Goal: Transaction & Acquisition: Purchase product/service

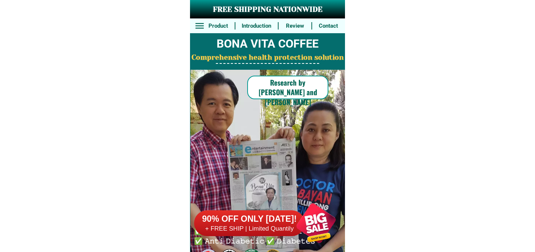
click at [311, 219] on div at bounding box center [316, 223] width 58 height 58
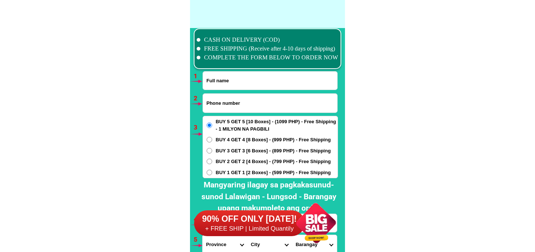
scroll to position [5425, 0]
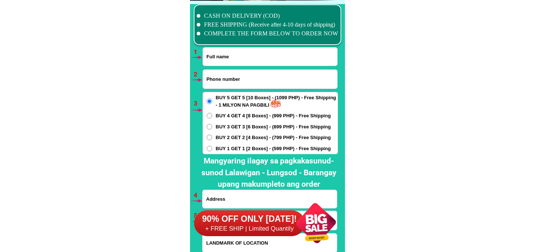
click at [244, 53] on input "Input full_name" at bounding box center [270, 57] width 134 height 18
paste input "[PERSON_NAME]"
type input "[PERSON_NAME]"
click at [296, 87] on input "Input phone_number" at bounding box center [270, 79] width 134 height 19
paste input "09061077548"
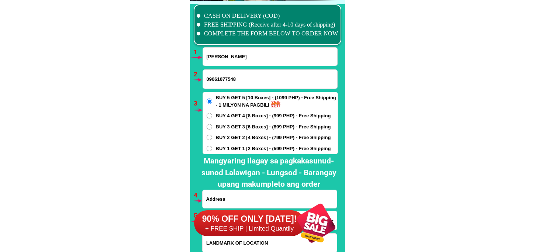
type input "09061077548"
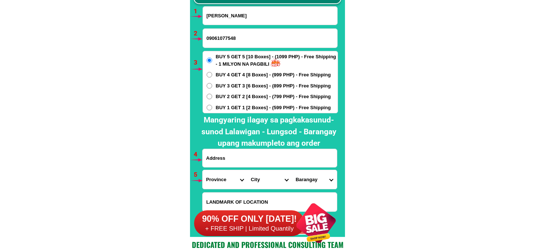
click at [241, 94] on span "BUY 2 GET 2 [4 Boxes] - (799 PHP) - Free Shipping" at bounding box center [273, 96] width 115 height 7
click at [212, 94] on input "BUY 2 GET 2 [4 Boxes] - (799 PHP) - Free Shipping" at bounding box center [210, 97] width 6 height 6
radio input "true"
click at [232, 157] on input "Input address" at bounding box center [270, 158] width 134 height 18
paste input "Zone 2 Sambulawan Laguindingan Misamis Oriental"
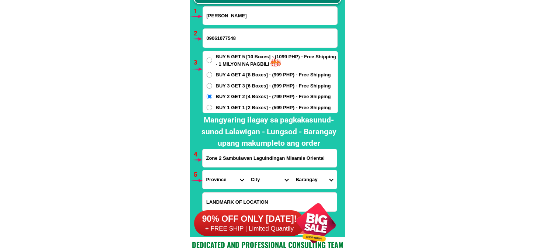
scroll to position [5548, 0]
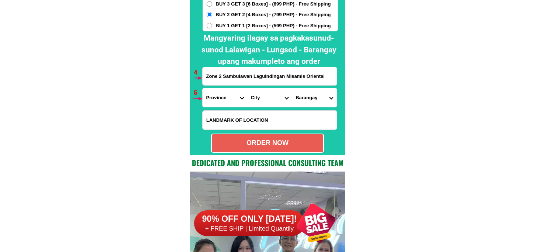
type input "Zone 2 Sambulawan Laguindingan Misamis Oriental"
click at [216, 91] on select "Province [GEOGRAPHIC_DATA] [GEOGRAPHIC_DATA][PERSON_NAME][GEOGRAPHIC_DATA][GEOG…" at bounding box center [225, 97] width 45 height 19
select select "63_386"
click at [203, 88] on select "Province [GEOGRAPHIC_DATA] [GEOGRAPHIC_DATA][PERSON_NAME][GEOGRAPHIC_DATA][GEOG…" at bounding box center [225, 97] width 45 height 19
click at [272, 92] on select "City Alubijid [GEOGRAPHIC_DATA][PERSON_NAME][GEOGRAPHIC_DATA][GEOGRAPHIC_DATA] …" at bounding box center [269, 97] width 45 height 19
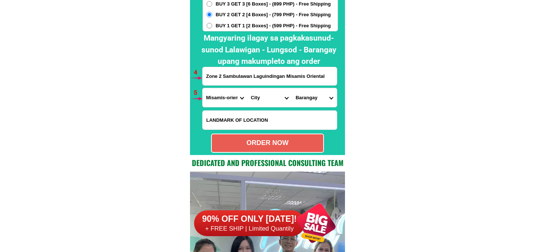
select select "63_38670"
click at [247, 88] on select "City Alubijid [GEOGRAPHIC_DATA][PERSON_NAME][GEOGRAPHIC_DATA][GEOGRAPHIC_DATA] …" at bounding box center [269, 97] width 45 height 19
click at [302, 101] on select "Barangay Aromahon Gasi Kibaghot Lapad Liberty [PERSON_NAME] [GEOGRAPHIC_DATA] […" at bounding box center [314, 97] width 45 height 19
select select "63_386704966"
click at [292, 88] on select "Barangay Aromahon Gasi Kibaghot Lapad Liberty [PERSON_NAME] [GEOGRAPHIC_DATA] […" at bounding box center [314, 97] width 45 height 19
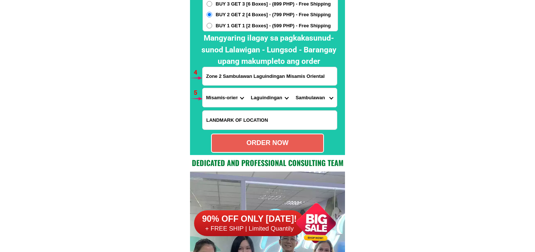
click at [285, 146] on div "ORDER NOW" at bounding box center [267, 143] width 111 height 10
radio input "true"
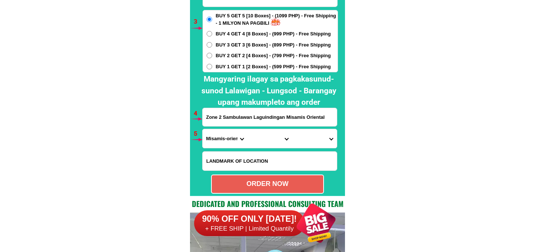
scroll to position [5384, 0]
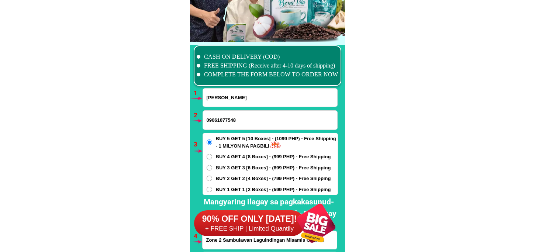
click at [227, 97] on input "[PERSON_NAME]" at bounding box center [270, 98] width 134 height 18
paste input "[PERSON_NAME]"
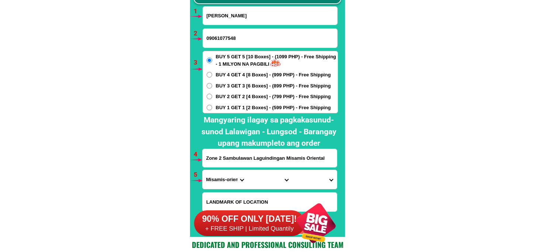
type input "[PERSON_NAME]"
click at [266, 22] on input "[PERSON_NAME]" at bounding box center [270, 16] width 134 height 18
click at [264, 31] on input "09061077548" at bounding box center [270, 38] width 134 height 19
paste input "09287941640"
type input "09287941640"
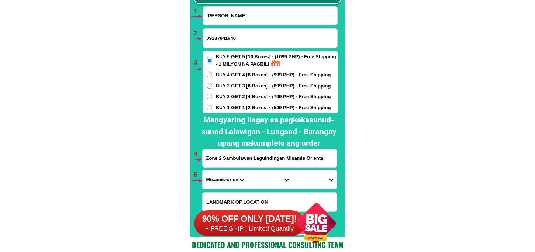
click at [240, 108] on span "BUY 1 GET 1 [2 Boxes] - (599 PHP) - Free Shipping" at bounding box center [273, 107] width 115 height 7
click at [212, 108] on input "BUY 1 GET 1 [2 Boxes] - (599 PHP) - Free Shipping" at bounding box center [210, 108] width 6 height 6
radio input "true"
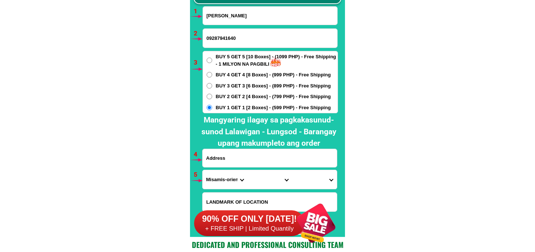
click at [276, 156] on input "Input address" at bounding box center [270, 158] width 134 height 18
paste input "dalawang Lang po para 218 Ang mabayaran sitio Toril Purok Kamunggay Barangay [P…"
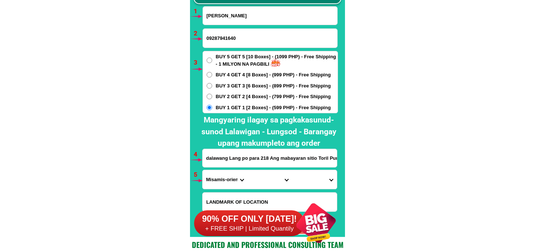
scroll to position [0, 126]
type input "dalawang Lang po para 218 Ang mabayaran sitio Toril Purok Kamunggay Barangay [P…"
click at [222, 176] on select "Province [GEOGRAPHIC_DATA] [GEOGRAPHIC_DATA][PERSON_NAME][GEOGRAPHIC_DATA][GEOG…" at bounding box center [225, 179] width 45 height 19
select select "63_8"
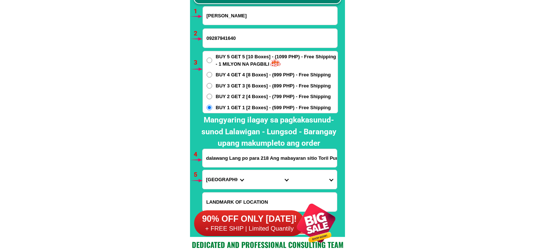
click at [203, 170] on select "Province [GEOGRAPHIC_DATA] [GEOGRAPHIC_DATA][PERSON_NAME][GEOGRAPHIC_DATA][GEOG…" at bounding box center [225, 179] width 45 height 19
click at [270, 173] on select "City Alcoy [GEOGRAPHIC_DATA][PERSON_NAME][GEOGRAPHIC_DATA][GEOGRAPHIC_DATA] [GE…" at bounding box center [269, 179] width 45 height 19
drag, startPoint x: 260, startPoint y: 181, endPoint x: 263, endPoint y: 170, distance: 11.0
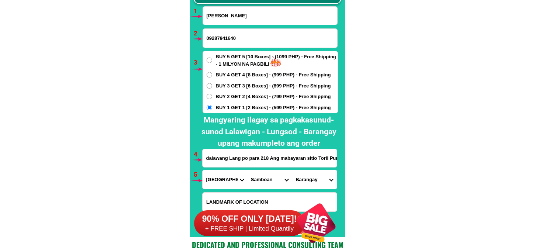
click at [260, 179] on select "City Alcoy [GEOGRAPHIC_DATA][PERSON_NAME][GEOGRAPHIC_DATA][GEOGRAPHIC_DATA] [GE…" at bounding box center [269, 179] width 45 height 19
select select "63_87216"
click at [247, 170] on select "City Alcoy [GEOGRAPHIC_DATA][PERSON_NAME][GEOGRAPHIC_DATA][GEOGRAPHIC_DATA] [GE…" at bounding box center [269, 179] width 45 height 19
click at [323, 171] on select "Barangay Anapog Argawanon Bagtic [PERSON_NAME] [PERSON_NAME] Dapdap [PERSON_NAM…" at bounding box center [314, 179] width 45 height 19
select select "63_872166667"
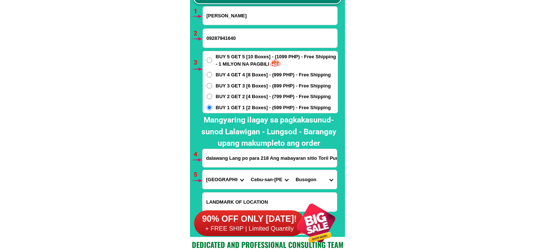
click at [292, 170] on select "Barangay Anapog Argawanon Bagtic [PERSON_NAME] [PERSON_NAME] Dapdap [PERSON_NAM…" at bounding box center [314, 179] width 45 height 19
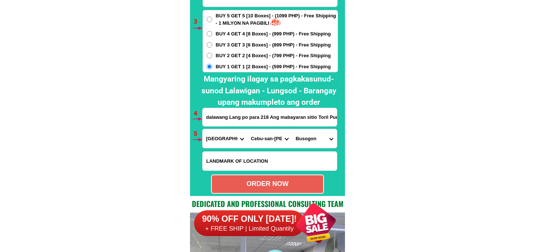
click at [273, 186] on div "ORDER NOW" at bounding box center [267, 184] width 111 height 10
radio input "true"
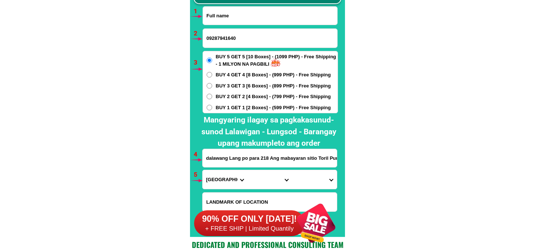
click at [237, 21] on input "Input full_name" at bounding box center [270, 16] width 134 height 18
paste input "[PERSON_NAME]"
type input "[PERSON_NAME]"
click at [243, 39] on input "09287941640" at bounding box center [270, 38] width 134 height 19
paste input "09062309274"
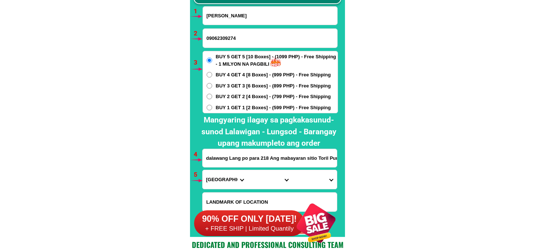
type input "09062309274"
drag, startPoint x: 225, startPoint y: 165, endPoint x: 224, endPoint y: 162, distance: 4.0
click at [225, 165] on input "dalawang Lang po para 218 Ang mabayaran sitio Toril Purok Kamunggay Barangay [P…" at bounding box center [270, 158] width 134 height 18
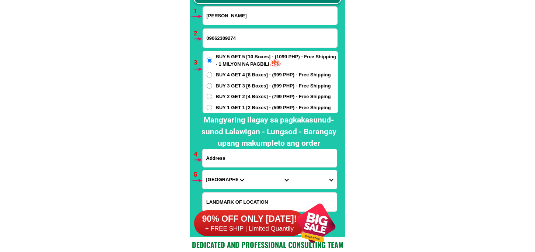
paste input "Blk [STREET_ADDRESS] Greencity subd. [STREET_ADDRESS]"
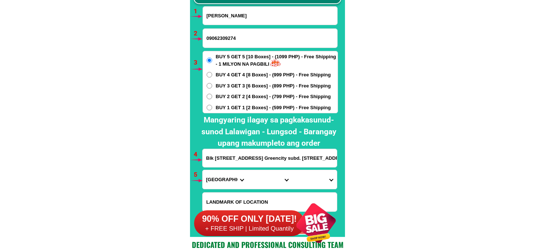
scroll to position [0, 32]
type input "Blk [STREET_ADDRESS] Greencity subd. [STREET_ADDRESS]"
drag, startPoint x: 225, startPoint y: 176, endPoint x: 228, endPoint y: 184, distance: 8.9
click at [225, 176] on select "Province [GEOGRAPHIC_DATA] [GEOGRAPHIC_DATA][PERSON_NAME][GEOGRAPHIC_DATA][GEOG…" at bounding box center [225, 179] width 45 height 19
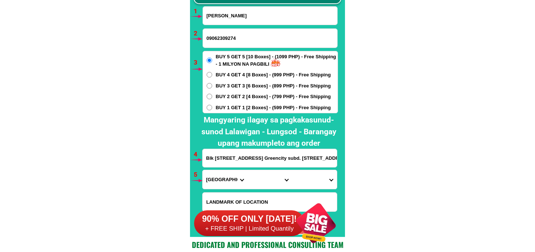
select select "63_826"
click at [203, 170] on select "Province [GEOGRAPHIC_DATA] [GEOGRAPHIC_DATA][PERSON_NAME][GEOGRAPHIC_DATA][GEOG…" at bounding box center [225, 179] width 45 height 19
drag, startPoint x: 260, startPoint y: 180, endPoint x: 267, endPoint y: 170, distance: 12.0
click at [260, 180] on select "City [PERSON_NAME] [PERSON_NAME] [GEOGRAPHIC_DATA]-city [GEOGRAPHIC_DATA]-[GEOG…" at bounding box center [269, 179] width 45 height 19
select select "63_8261588"
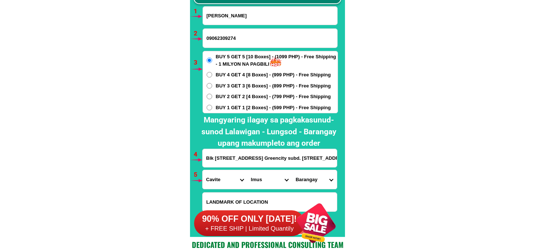
click at [247, 170] on select "City [PERSON_NAME] [PERSON_NAME] [GEOGRAPHIC_DATA]-city [GEOGRAPHIC_DATA]-[GEOG…" at bounding box center [269, 179] width 45 height 19
click at [305, 182] on select "Barangay Alapan i -a Alapan i -b Alapan i -c Alapan i-a Alapan i-b Alapan i-c A…" at bounding box center [314, 179] width 45 height 19
drag, startPoint x: 305, startPoint y: 184, endPoint x: 315, endPoint y: 173, distance: 14.6
click at [305, 185] on select "Barangay Alapan i -a Alapan i -b Alapan i -c Alapan i-a Alapan i-b Alapan i-c A…" at bounding box center [314, 179] width 45 height 19
select select "63_82615886720"
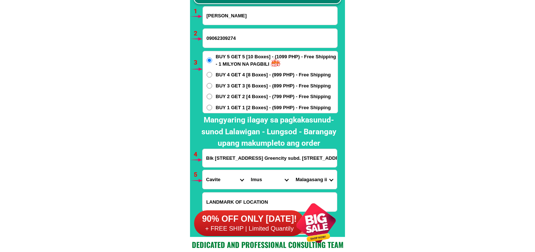
click at [292, 170] on select "Barangay Alapan i -a Alapan i -b Alapan i -c Alapan i-a Alapan i-b Alapan i-c A…" at bounding box center [314, 179] width 45 height 19
drag, startPoint x: 322, startPoint y: 175, endPoint x: 322, endPoint y: 171, distance: 4.1
click at [322, 175] on select "Barangay Alapan i -a Alapan i -b Alapan i -c Alapan i-a Alapan i-b Alapan i-c A…" at bounding box center [314, 179] width 45 height 19
click at [292, 170] on select "Barangay Alapan i -a Alapan i -b Alapan i -c Alapan i-a Alapan i-b Alapan i-c A…" at bounding box center [314, 179] width 45 height 19
click at [268, 93] on span "BUY 2 GET 2 [4 Boxes] - (799 PHP) - Free Shipping" at bounding box center [273, 96] width 115 height 7
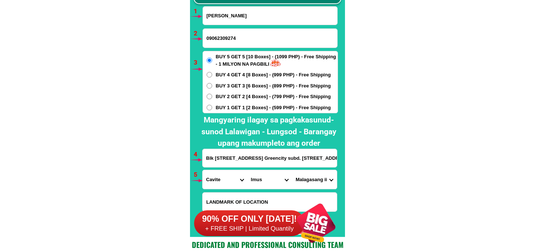
click at [212, 94] on input "BUY 2 GET 2 [4 Boxes] - (799 PHP) - Free Shipping" at bounding box center [210, 97] width 6 height 6
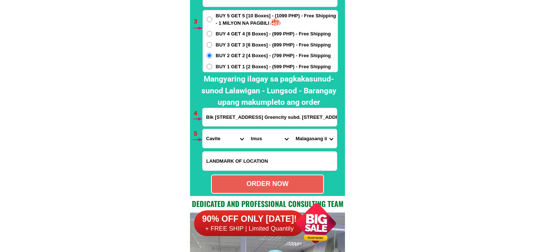
click at [271, 177] on div "ORDER NOW" at bounding box center [267, 184] width 113 height 19
radio input "true"
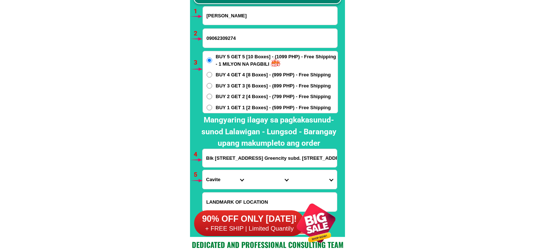
scroll to position [5425, 0]
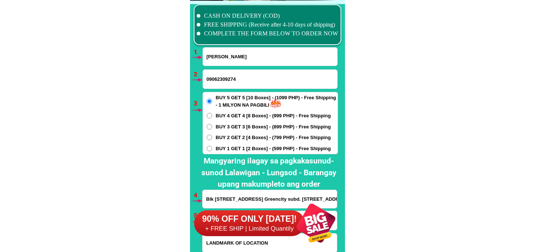
click at [218, 56] on input "[PERSON_NAME]" at bounding box center [270, 57] width 134 height 18
paste input "[PERSON_NAME]"
type input "[PERSON_NAME]"
click at [232, 77] on input "09062309274" at bounding box center [270, 79] width 134 height 19
paste input "0985 5429 045"
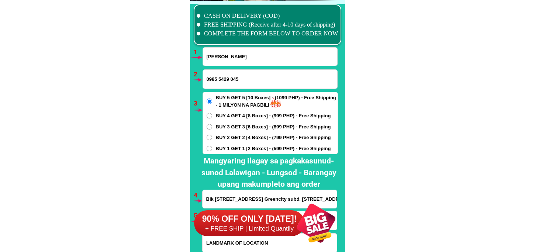
click at [231, 79] on input "0985 5429 045" at bounding box center [270, 79] width 134 height 19
click at [219, 79] on input "0985 5429045" at bounding box center [270, 79] width 134 height 19
type input "09855429045"
click at [234, 137] on span "BUY 2 GET 2 [4 Boxes] - (799 PHP) - Free Shipping" at bounding box center [273, 137] width 115 height 7
click at [212, 137] on input "BUY 2 GET 2 [4 Boxes] - (799 PHP) - Free Shipping" at bounding box center [210, 138] width 6 height 6
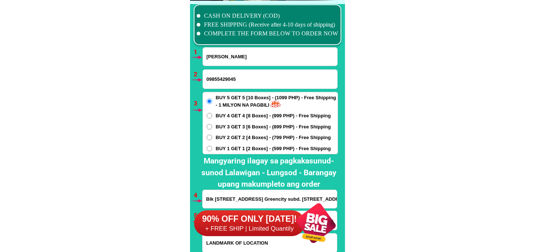
radio input "true"
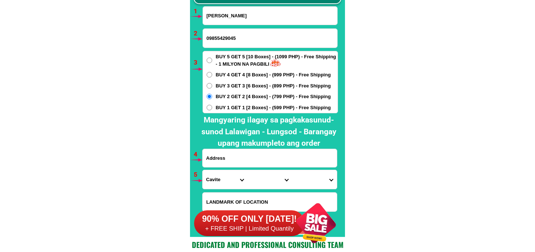
click at [244, 155] on input "Input address" at bounding box center [270, 158] width 134 height 18
paste input "brgy san [PERSON_NAME] Hi way tapat Tog2 pares"
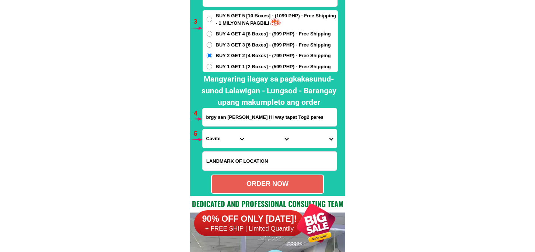
type input "brgy san [PERSON_NAME] Hi way tapat Tog2 pares"
drag, startPoint x: 224, startPoint y: 140, endPoint x: 224, endPoint y: 131, distance: 9.2
click at [224, 140] on select "Province [GEOGRAPHIC_DATA] [GEOGRAPHIC_DATA][PERSON_NAME][GEOGRAPHIC_DATA][GEOG…" at bounding box center [225, 138] width 45 height 19
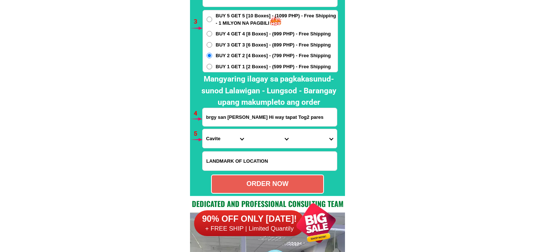
select select "63_904"
click at [203, 129] on select "Province [GEOGRAPHIC_DATA] [GEOGRAPHIC_DATA][PERSON_NAME][GEOGRAPHIC_DATA][GEOG…" at bounding box center [225, 138] width 45 height 19
click at [274, 134] on select "City [GEOGRAPHIC_DATA] [GEOGRAPHIC_DATA]-city [GEOGRAPHIC_DATA] [GEOGRAPHIC_DAT…" at bounding box center [269, 138] width 45 height 19
select select "63_9044784"
click at [247, 129] on select "City [GEOGRAPHIC_DATA] [GEOGRAPHIC_DATA]-city [GEOGRAPHIC_DATA] [GEOGRAPHIC_DAT…" at bounding box center [269, 138] width 45 height 19
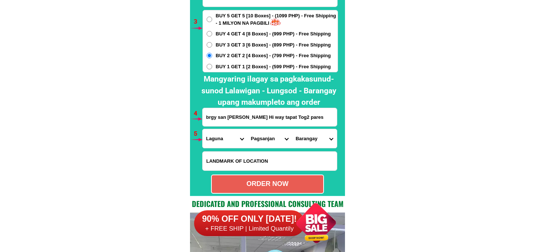
drag, startPoint x: 307, startPoint y: 143, endPoint x: 307, endPoint y: 129, distance: 14.0
click at [307, 143] on select "[GEOGRAPHIC_DATA] (pob.) [GEOGRAPHIC_DATA] (pob.) Binan Buboy Cabanbanan Calusi…" at bounding box center [314, 138] width 45 height 19
select select "63_9044784670"
click at [292, 129] on select "[GEOGRAPHIC_DATA] (pob.) [GEOGRAPHIC_DATA] (pob.) Binan Buboy Cabanbanan Calusi…" at bounding box center [314, 138] width 45 height 19
click at [282, 180] on div "ORDER NOW" at bounding box center [267, 184] width 111 height 10
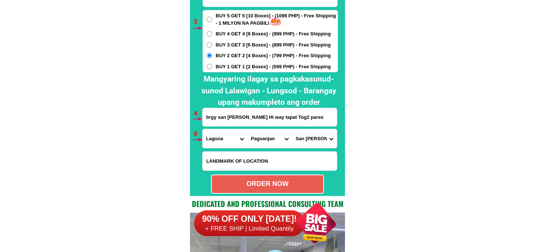
radio input "true"
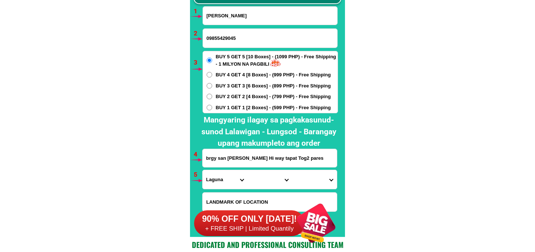
scroll to position [5425, 0]
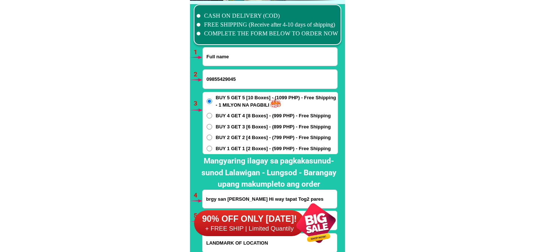
click at [220, 53] on input "Input full_name" at bounding box center [270, 57] width 134 height 18
paste input "[PERSON_NAME]"
type input "[PERSON_NAME]"
click at [226, 77] on input "Input phone_number" at bounding box center [270, 79] width 134 height 19
paste input "[PHONE_NUMBER]"
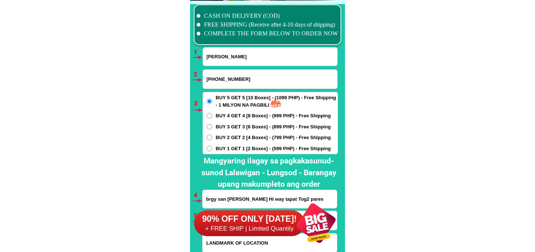
click at [208, 82] on input "[PHONE_NUMBER]" at bounding box center [270, 79] width 134 height 19
click at [219, 76] on input "[PHONE_NUMBER]" at bounding box center [270, 79] width 134 height 19
click at [226, 80] on input "0930328-7170" at bounding box center [270, 79] width 134 height 19
click at [227, 78] on input "0930328-7170" at bounding box center [270, 79] width 134 height 19
click at [256, 78] on input "09303287170" at bounding box center [270, 79] width 134 height 19
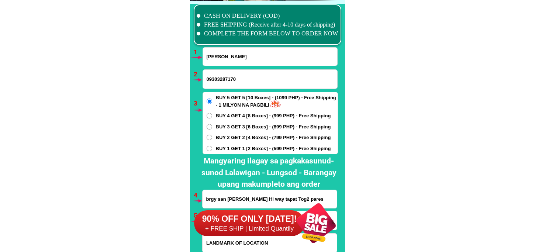
type input "09303287170"
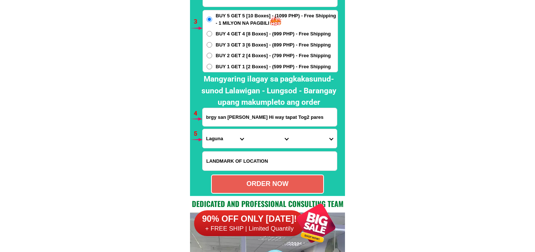
click at [235, 113] on input "brgy san [PERSON_NAME] Hi way tapat Tog2 pares" at bounding box center [270, 117] width 134 height 18
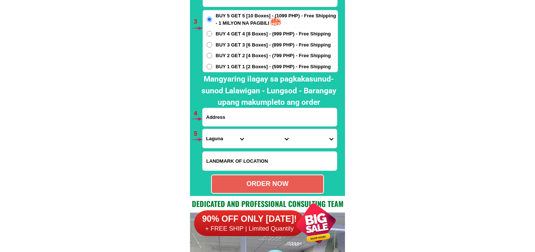
paste input "[GEOGRAPHIC_DATA] Laguna likod ng [GEOGRAPHIC_DATA]"
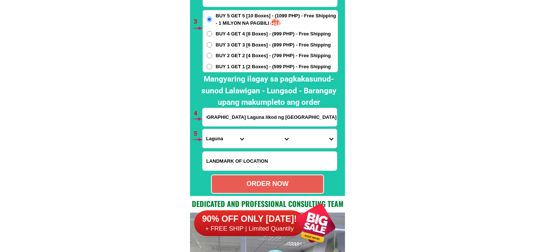
type input "[GEOGRAPHIC_DATA] Laguna likod ng [GEOGRAPHIC_DATA]"
drag, startPoint x: 216, startPoint y: 141, endPoint x: 220, endPoint y: 137, distance: 5.0
click at [217, 140] on select "Province [GEOGRAPHIC_DATA] [GEOGRAPHIC_DATA][PERSON_NAME][GEOGRAPHIC_DATA][GEOG…" at bounding box center [225, 138] width 45 height 19
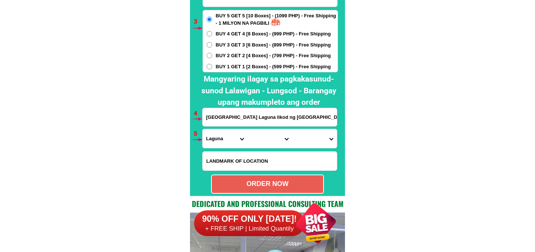
select select "63_904"
click at [203, 129] on select "Province [GEOGRAPHIC_DATA] [GEOGRAPHIC_DATA][PERSON_NAME][GEOGRAPHIC_DATA][GEOG…" at bounding box center [225, 138] width 45 height 19
click at [260, 148] on form "[PERSON_NAME] 09303287170 ORDER NOW [GEOGRAPHIC_DATA], [GEOGRAPHIC_DATA] [GEOGR…" at bounding box center [270, 79] width 136 height 228
click at [260, 147] on select "City [GEOGRAPHIC_DATA] [GEOGRAPHIC_DATA]-city [GEOGRAPHIC_DATA] [GEOGRAPHIC_DAT…" at bounding box center [269, 138] width 45 height 19
select select "63_9049493"
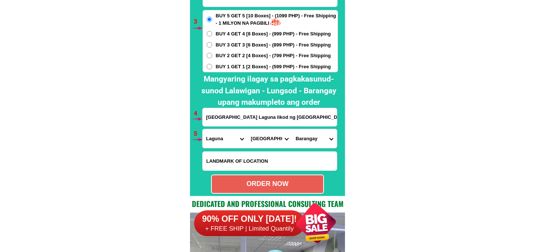
click at [247, 129] on select "City [GEOGRAPHIC_DATA] [GEOGRAPHIC_DATA]-city [GEOGRAPHIC_DATA] [GEOGRAPHIC_DAT…" at bounding box center [269, 138] width 45 height 19
click at [314, 132] on select "Barangay Bagong kalsada Banadero Banlic Barandal Barangay 1 (pob.) Barangay 2 (…" at bounding box center [314, 138] width 45 height 19
select select "63_90494936281"
click at [292, 129] on select "Barangay Bagong kalsada Banadero Banlic Barandal Barangay 1 (pob.) Barangay 2 (…" at bounding box center [314, 138] width 45 height 19
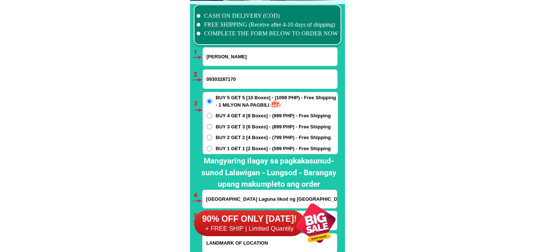
scroll to position [5507, 0]
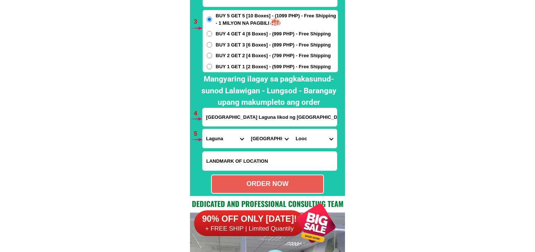
click at [260, 181] on div "ORDER NOW" at bounding box center [267, 184] width 111 height 10
radio input "true"
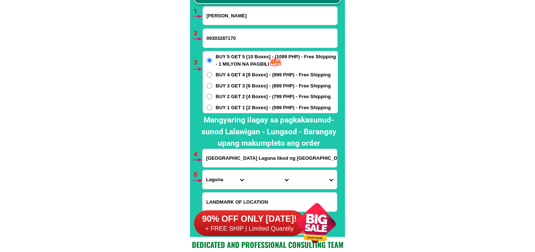
click at [238, 21] on input "[PERSON_NAME]" at bounding box center [270, 16] width 134 height 18
paste input "[PERSON_NAME]"
type input "[PERSON_NAME]"
click at [246, 30] on input "09303287170" at bounding box center [270, 38] width 134 height 19
paste input "09456488924"
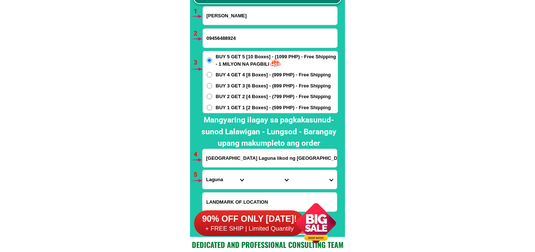
type input "09456488924"
click at [238, 95] on span "BUY 2 GET 2 [4 Boxes] - (799 PHP) - Free Shipping" at bounding box center [273, 96] width 115 height 7
click at [212, 95] on input "BUY 2 GET 2 [4 Boxes] - (799 PHP) - Free Shipping" at bounding box center [210, 97] width 6 height 6
radio input "true"
click at [236, 153] on input "[GEOGRAPHIC_DATA] Laguna likod ng [GEOGRAPHIC_DATA]" at bounding box center [270, 158] width 134 height 18
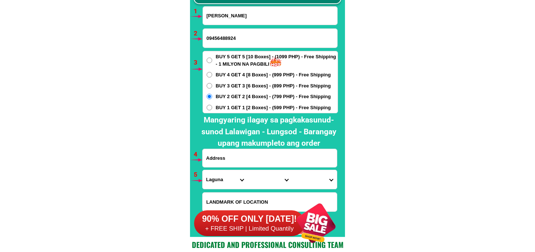
paste input "st [PERSON_NAME] homoes brgy [PERSON_NAME] rizal block 5"
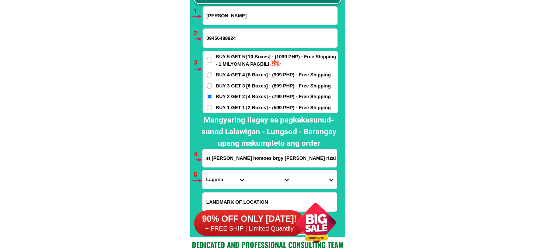
scroll to position [0, 10]
type input "st [PERSON_NAME] homoes brgy [PERSON_NAME] rizal block 5"
click at [204, 179] on div "CASH ON DELIVERY (COD) FREE SHIPPING (Receive after 4-10 days of shipping) COMP…" at bounding box center [267, 98] width 155 height 277
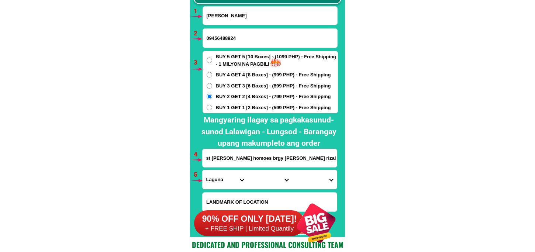
drag, startPoint x: 217, startPoint y: 183, endPoint x: 223, endPoint y: 170, distance: 14.4
click at [217, 183] on select "Province [GEOGRAPHIC_DATA] [GEOGRAPHIC_DATA][PERSON_NAME][GEOGRAPHIC_DATA][GEOG…" at bounding box center [225, 179] width 45 height 19
select select "63_993"
click at [203, 170] on select "Province [GEOGRAPHIC_DATA] [GEOGRAPHIC_DATA][PERSON_NAME][GEOGRAPHIC_DATA][GEOG…" at bounding box center [225, 179] width 45 height 19
click at [255, 178] on select "City Angono Antipolo-city [GEOGRAPHIC_DATA] [GEOGRAPHIC_DATA] [GEOGRAPHIC_DATA]…" at bounding box center [269, 179] width 45 height 19
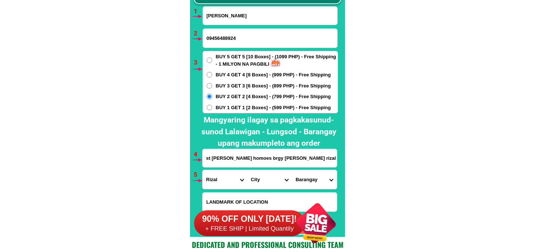
select select "63_9937078"
click at [247, 170] on select "City Angono Antipolo-city [GEOGRAPHIC_DATA] [GEOGRAPHIC_DATA] [GEOGRAPHIC_DATA]…" at bounding box center [269, 179] width 45 height 19
click at [317, 183] on select "Barangay Bombongan Can-cal-lan (caniogan-[PERSON_NAME]-lanang) Lagundi Maybanca…" at bounding box center [314, 179] width 45 height 19
select select "63_99370785917"
click at [292, 170] on select "Barangay Bombongan Can-cal-lan (caniogan-[PERSON_NAME]-lanang) Lagundi Maybanca…" at bounding box center [314, 179] width 45 height 19
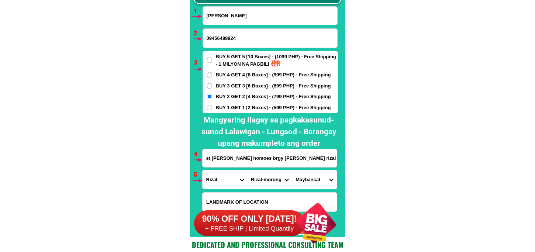
scroll to position [5507, 0]
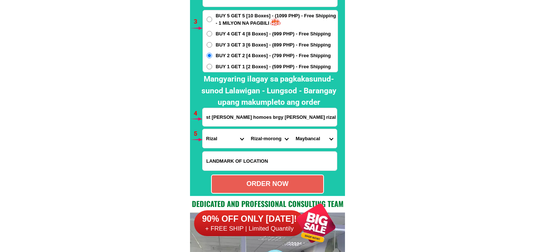
click at [289, 184] on div "ORDER NOW" at bounding box center [267, 184] width 111 height 10
type input "st [PERSON_NAME] homoes brgy [PERSON_NAME] rizal block 5"
radio input "true"
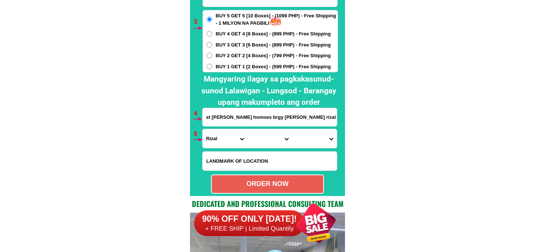
scroll to position [5425, 0]
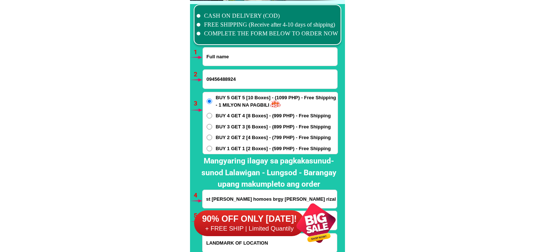
click at [232, 53] on input "Input full_name" at bounding box center [270, 57] width 134 height 18
paste input "[PERSON_NAME]"
type input "[PERSON_NAME]"
click at [239, 74] on input "09456488924" at bounding box center [270, 79] width 134 height 19
paste input "0992636491"
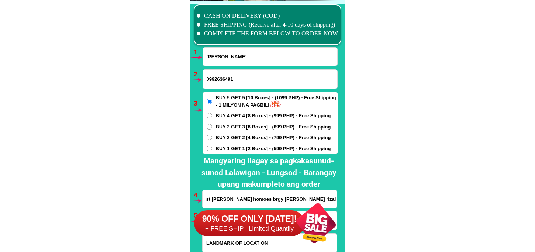
type input "0992636491"
click at [230, 135] on span "BUY 2 GET 2 [4 Boxes] - (799 PHP) - Free Shipping" at bounding box center [273, 137] width 115 height 7
click at [212, 135] on input "BUY 2 GET 2 [4 Boxes] - (799 PHP) - Free Shipping" at bounding box center [210, 138] width 6 height 6
radio input "true"
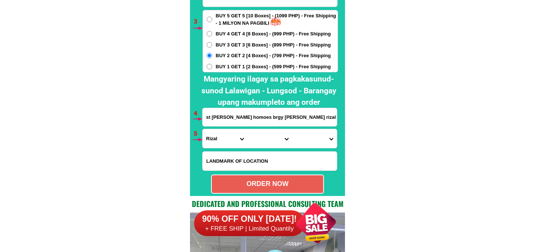
click at [249, 117] on input "st [PERSON_NAME] homoes brgy [PERSON_NAME] rizal block 5" at bounding box center [270, 117] width 134 height 18
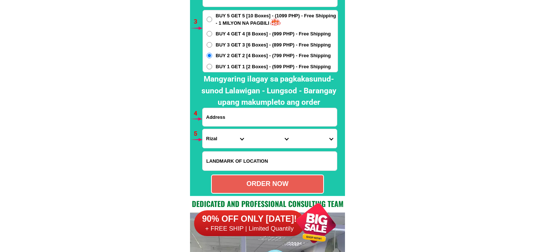
paste input "[PERSON_NAME] ibaba bagong slang atimonan [GEOGRAPHIC_DATA]"
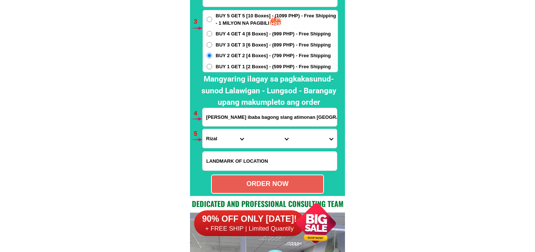
type input "[PERSON_NAME] ibaba bagong slang atimonan [GEOGRAPHIC_DATA]"
click at [218, 139] on select "Province [GEOGRAPHIC_DATA] [GEOGRAPHIC_DATA][PERSON_NAME][GEOGRAPHIC_DATA][GEOG…" at bounding box center [225, 138] width 45 height 19
select select "63_397"
click at [203, 129] on select "Province [GEOGRAPHIC_DATA] [GEOGRAPHIC_DATA][PERSON_NAME][GEOGRAPHIC_DATA][GEOG…" at bounding box center [225, 138] width 45 height 19
drag, startPoint x: 261, startPoint y: 136, endPoint x: 262, endPoint y: 130, distance: 6.0
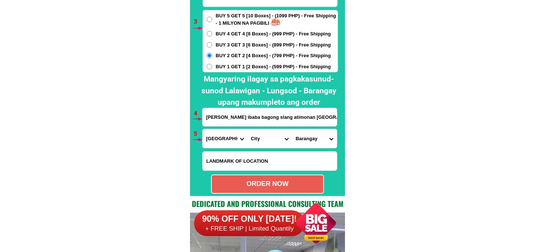
click at [261, 136] on select "City [GEOGRAPHIC_DATA][PERSON_NAME][GEOGRAPHIC_DATA][GEOGRAPHIC_DATA] [GEOGRAPH…" at bounding box center [269, 138] width 45 height 19
select select "63_3975118"
click at [247, 129] on select "City [GEOGRAPHIC_DATA][PERSON_NAME][GEOGRAPHIC_DATA][GEOGRAPHIC_DATA] [GEOGRAPH…" at bounding box center [269, 138] width 45 height 19
drag, startPoint x: 300, startPoint y: 141, endPoint x: 299, endPoint y: 131, distance: 10.7
click at [299, 139] on select "[GEOGRAPHIC_DATA] [GEOGRAPHIC_DATA] (pob.) Barangay zone 2 (pob.) Barangay zone…" at bounding box center [314, 138] width 45 height 19
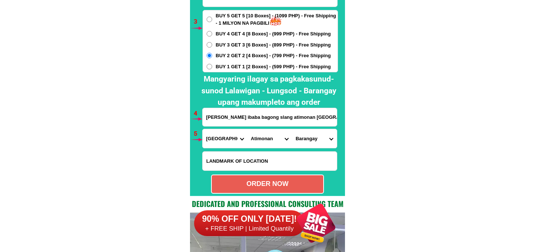
select select "63_39751182367"
click at [292, 129] on select "[GEOGRAPHIC_DATA] [GEOGRAPHIC_DATA] (pob.) Barangay zone 2 (pob.) Barangay zone…" at bounding box center [314, 138] width 45 height 19
click at [315, 142] on select "[GEOGRAPHIC_DATA] [GEOGRAPHIC_DATA] (pob.) Barangay zone 2 (pob.) Barangay zone…" at bounding box center [314, 138] width 45 height 19
click at [292, 129] on select "[GEOGRAPHIC_DATA] [GEOGRAPHIC_DATA] (pob.) Barangay zone 2 (pob.) Barangay zone…" at bounding box center [314, 138] width 45 height 19
click at [284, 178] on div "ORDER NOW" at bounding box center [267, 184] width 113 height 19
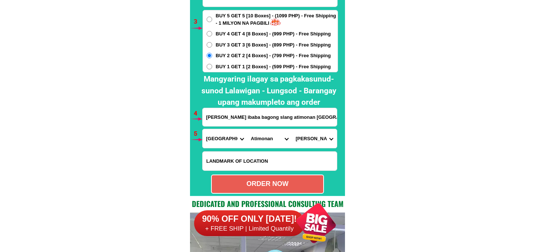
type input "0992636491"
radio input "true"
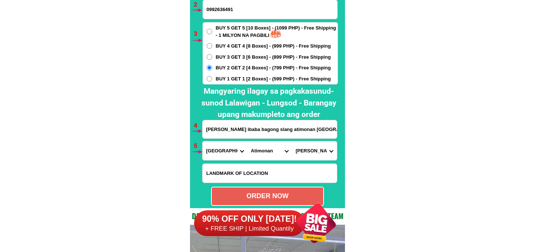
scroll to position [5413, 0]
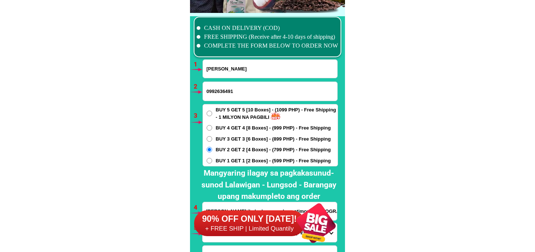
drag, startPoint x: 260, startPoint y: 66, endPoint x: 108, endPoint y: 83, distance: 153.0
paste input "[PERSON_NAME]"
type input "[PERSON_NAME]"
click at [220, 90] on input "0992636491" at bounding box center [270, 91] width 134 height 19
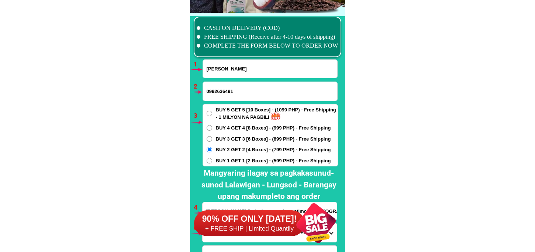
click at [220, 90] on input "0992636491" at bounding box center [270, 91] width 134 height 19
paste input "10267 6596"
click at [227, 90] on input "0910267 6596" at bounding box center [270, 91] width 134 height 19
type input "09102676596"
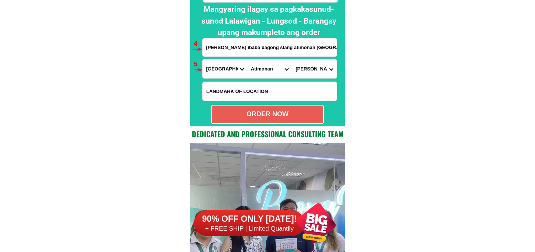
click at [253, 48] on input "[PERSON_NAME] ibaba bagong slang atimonan [GEOGRAPHIC_DATA]" at bounding box center [270, 47] width 134 height 18
paste input "[GEOGRAPHIC_DATA][PERSON_NAME] [GEOGRAPHIC_DATA] Ang nasakupan Kong [GEOGRAPHIC…"
type input "[GEOGRAPHIC_DATA][PERSON_NAME] [GEOGRAPHIC_DATA] Ang nasakupan Kong [GEOGRAPHIC…"
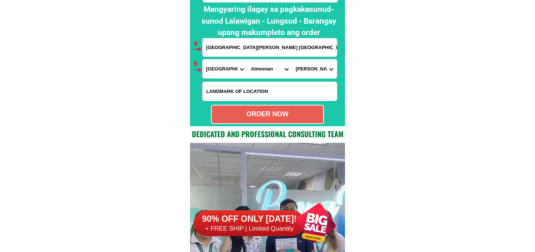
click at [227, 70] on select "Province [GEOGRAPHIC_DATA] [GEOGRAPHIC_DATA][PERSON_NAME][GEOGRAPHIC_DATA][GEOG…" at bounding box center [225, 68] width 45 height 19
select select "63_219"
click at [203, 59] on select "Province [GEOGRAPHIC_DATA] [GEOGRAPHIC_DATA][PERSON_NAME][GEOGRAPHIC_DATA][GEOG…" at bounding box center [225, 68] width 45 height 19
click at [258, 64] on select "City [GEOGRAPHIC_DATA] [GEOGRAPHIC_DATA] [GEOGRAPHIC_DATA] [GEOGRAPHIC_DATA]-ci…" at bounding box center [269, 68] width 45 height 19
click at [247, 59] on select "City [GEOGRAPHIC_DATA] [GEOGRAPHIC_DATA] [GEOGRAPHIC_DATA] [GEOGRAPHIC_DATA]-ci…" at bounding box center [269, 68] width 45 height 19
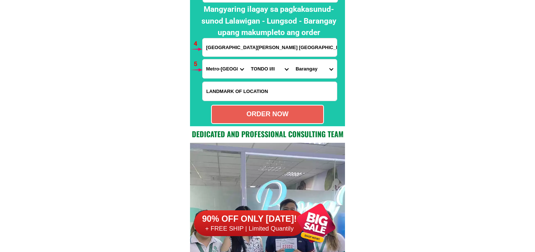
click at [317, 76] on select "[GEOGRAPHIC_DATA]" at bounding box center [314, 68] width 45 height 19
drag, startPoint x: 260, startPoint y: 64, endPoint x: 262, endPoint y: 76, distance: 12.3
click at [260, 64] on select "City [GEOGRAPHIC_DATA] [GEOGRAPHIC_DATA] [GEOGRAPHIC_DATA] [GEOGRAPHIC_DATA]-ci…" at bounding box center [269, 68] width 45 height 19
select select "63_2195470"
click at [247, 59] on select "City [GEOGRAPHIC_DATA] [GEOGRAPHIC_DATA] [GEOGRAPHIC_DATA] [GEOGRAPHIC_DATA]-ci…" at bounding box center [269, 68] width 45 height 19
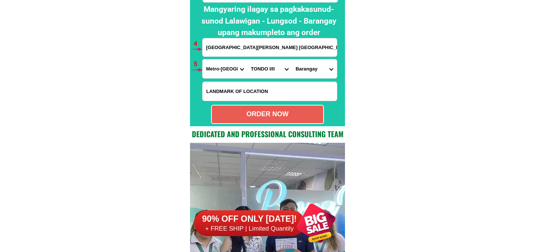
click at [319, 68] on select "[GEOGRAPHIC_DATA]" at bounding box center [314, 68] width 45 height 19
select select "63_21954704661"
click at [292, 59] on select "[GEOGRAPHIC_DATA]" at bounding box center [314, 68] width 45 height 19
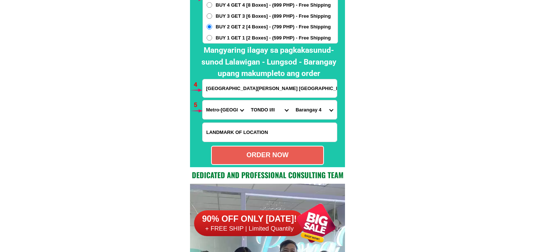
click at [283, 151] on div "ORDER NOW" at bounding box center [267, 155] width 111 height 10
type input "[GEOGRAPHIC_DATA][PERSON_NAME] [GEOGRAPHIC_DATA] Ang nasakupan Kong [GEOGRAPHIC…"
radio input "true"
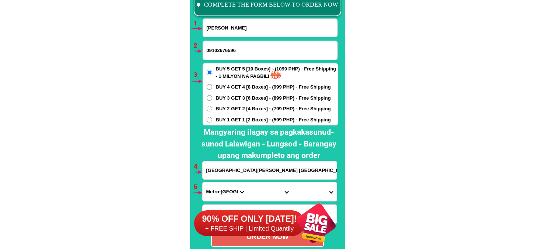
click at [234, 30] on input "[PERSON_NAME]" at bounding box center [270, 28] width 134 height 18
paste input "[PERSON_NAME]"
type input "[PERSON_NAME]"
click at [202, 55] on div at bounding box center [197, 50] width 13 height 13
click at [208, 54] on input "09102676596" at bounding box center [270, 50] width 134 height 19
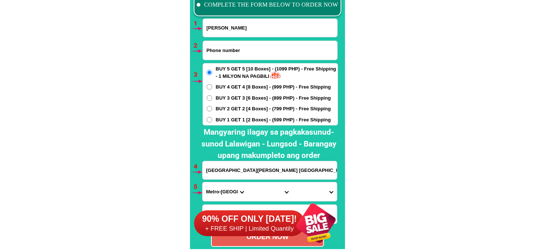
paste input "09335578195"
type input "09335578195"
click at [235, 113] on div "BUY 5 GET 5 [10 Boxes] - (1099 PHP) - Free Shipping - 1 MILYON NA PAGBILI BUY 4…" at bounding box center [270, 94] width 135 height 62
click at [235, 106] on span "BUY 2 GET 2 [4 Boxes] - (799 PHP) - Free Shipping" at bounding box center [273, 108] width 115 height 7
click at [212, 106] on input "BUY 2 GET 2 [4 Boxes] - (799 PHP) - Free Shipping" at bounding box center [210, 109] width 6 height 6
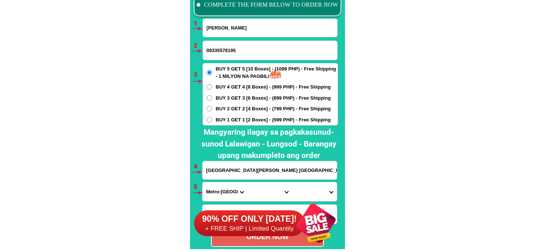
radio input "true"
drag, startPoint x: 241, startPoint y: 171, endPoint x: 241, endPoint y: 163, distance: 7.7
click at [241, 171] on input "Input address" at bounding box center [270, 170] width 134 height 18
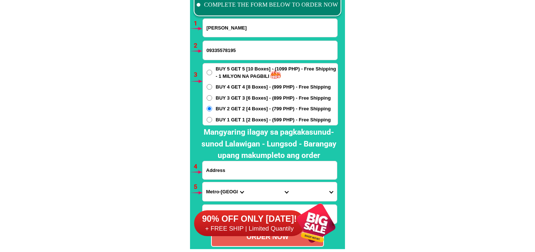
paste input "q 216 ulingao sn [PERSON_NAME]"
type input "q 216 ulingao sn [PERSON_NAME]"
drag, startPoint x: 207, startPoint y: 193, endPoint x: 211, endPoint y: 190, distance: 5.0
click at [207, 193] on select "Province [GEOGRAPHIC_DATA] [GEOGRAPHIC_DATA][PERSON_NAME][GEOGRAPHIC_DATA][GEOG…" at bounding box center [225, 191] width 45 height 19
select select "63_761"
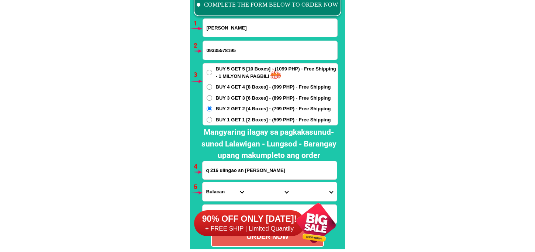
click at [203, 182] on select "Province [GEOGRAPHIC_DATA] [GEOGRAPHIC_DATA][PERSON_NAME][GEOGRAPHIC_DATA][GEOG…" at bounding box center [225, 191] width 45 height 19
click at [258, 194] on div "90% OFF ONLY [DATE]! + FREE SHIP | Limited Quantily" at bounding box center [269, 223] width 151 height 58
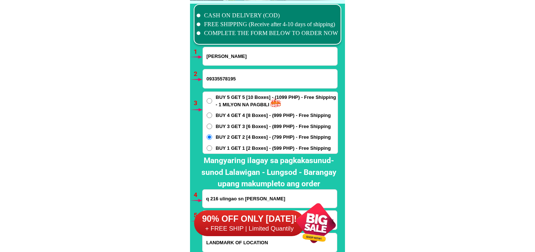
scroll to position [5549, 0]
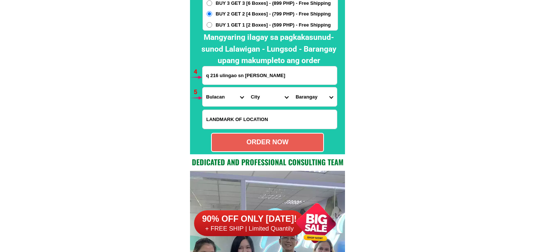
drag, startPoint x: 262, startPoint y: 91, endPoint x: 267, endPoint y: 79, distance: 13.0
click at [262, 91] on select "City [PERSON_NAME][GEOGRAPHIC_DATA] [GEOGRAPHIC_DATA] [GEOGRAPHIC_DATA] [GEOGRA…" at bounding box center [269, 96] width 45 height 19
select select "63_761583"
click at [247, 87] on select "City [PERSON_NAME][GEOGRAPHIC_DATA] [GEOGRAPHIC_DATA] [GEOGRAPHIC_DATA] [GEOGRA…" at bounding box center [269, 96] width 45 height 19
click at [314, 99] on select "Barangay Banca-banca Bma-balagtas Caingin Capihan Coral na [PERSON_NAME] na daa…" at bounding box center [314, 96] width 45 height 19
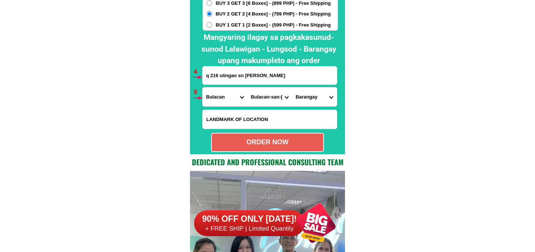
select select "63_7615835371"
click at [292, 87] on select "Barangay Banca-banca Bma-balagtas Caingin Capihan Coral na [PERSON_NAME] na daa…" at bounding box center [314, 96] width 45 height 19
click at [283, 142] on div "ORDER NOW" at bounding box center [267, 142] width 111 height 10
radio input "true"
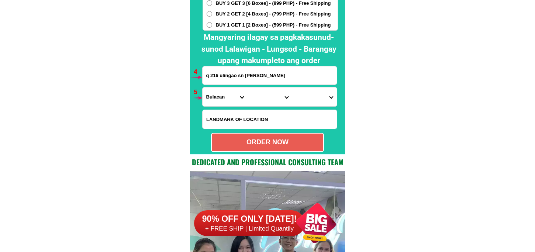
scroll to position [5467, 0]
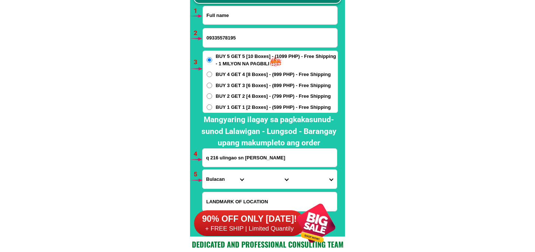
click at [225, 14] on input "Input full_name" at bounding box center [270, 15] width 134 height 18
paste input "[PERSON_NAME]"
type input "[PERSON_NAME]"
click at [234, 39] on input "09335578195" at bounding box center [270, 37] width 134 height 19
paste input "09754222551"
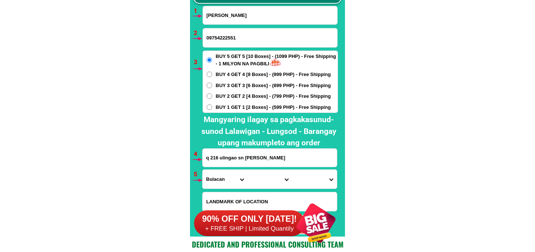
type input "09754222551"
click at [254, 93] on span "BUY 2 GET 2 [4 Boxes] - (799 PHP) - Free Shipping" at bounding box center [273, 96] width 115 height 7
click at [212, 93] on input "BUY 2 GET 2 [4 Boxes] - (799 PHP) - Free Shipping" at bounding box center [210, 96] width 6 height 6
radio input "true"
drag, startPoint x: 252, startPoint y: 155, endPoint x: 255, endPoint y: 149, distance: 6.1
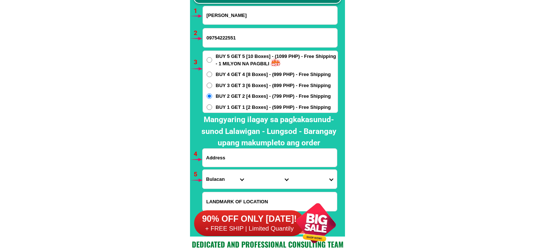
click at [252, 155] on input "Input address" at bounding box center [270, 158] width 134 height 18
paste input "Brgy 13_B_Bato Sitio San [PERSON_NAME], [GEOGRAPHIC_DATA]"
type input "Brgy 13_B_Bato Sitio San [PERSON_NAME], [GEOGRAPHIC_DATA]"
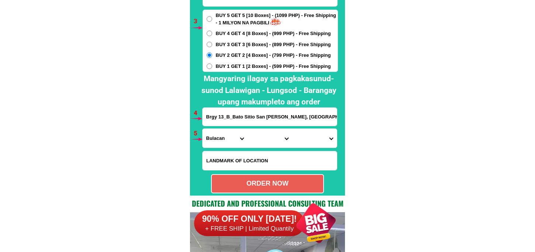
click at [223, 135] on select "Province [GEOGRAPHIC_DATA] [GEOGRAPHIC_DATA][PERSON_NAME][GEOGRAPHIC_DATA][GEOG…" at bounding box center [225, 138] width 45 height 19
select select "63_473"
click at [203, 129] on select "Province [GEOGRAPHIC_DATA] [GEOGRAPHIC_DATA][PERSON_NAME][GEOGRAPHIC_DATA][GEOG…" at bounding box center [225, 138] width 45 height 19
drag, startPoint x: 270, startPoint y: 134, endPoint x: 266, endPoint y: 134, distance: 4.1
click at [269, 134] on select "City [PERSON_NAME] [GEOGRAPHIC_DATA] [GEOGRAPHIC_DATA] [GEOGRAPHIC_DATA][PERSON…" at bounding box center [269, 138] width 45 height 19
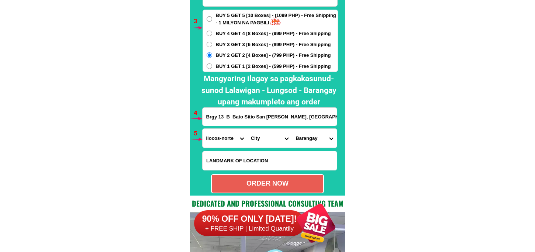
select select "63_4736455"
click at [247, 129] on select "City [PERSON_NAME] [GEOGRAPHIC_DATA] [GEOGRAPHIC_DATA] [GEOGRAPHIC_DATA][PERSON…" at bounding box center [269, 138] width 45 height 19
click at [324, 147] on select "Barangay Alay-nangbabaan (alay 15-b) Alogoog Ar-arusip Aring [PERSON_NAME] [PER…" at bounding box center [314, 138] width 45 height 19
drag, startPoint x: 435, startPoint y: 114, endPoint x: 430, endPoint y: 100, distance: 14.5
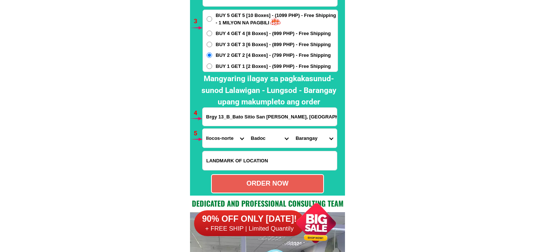
click at [318, 142] on select "Barangay Alay-nangbabaan (alay 15-b) Alogoog Ar-arusip Aring [PERSON_NAME] [PER…" at bounding box center [314, 138] width 45 height 19
select select "63_473645558857"
click at [292, 129] on select "Barangay Alay-nangbabaan (alay 15-b) Alogoog Ar-arusip Aring [PERSON_NAME] [PER…" at bounding box center [314, 138] width 45 height 19
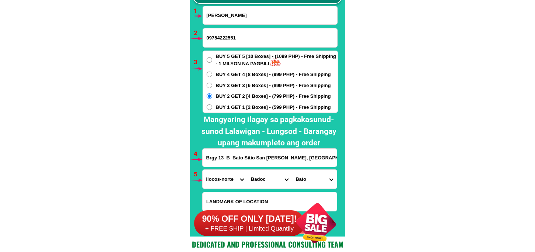
scroll to position [5549, 0]
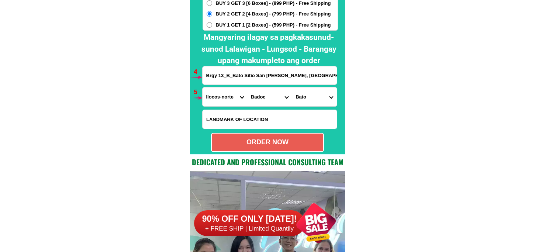
click at [298, 143] on div "ORDER NOW" at bounding box center [267, 142] width 111 height 10
radio input "true"
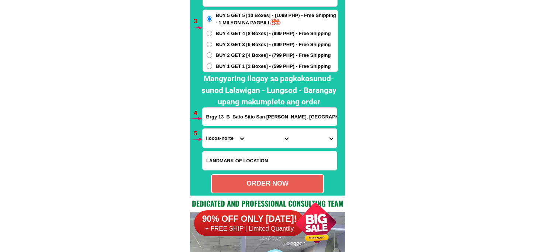
scroll to position [5467, 0]
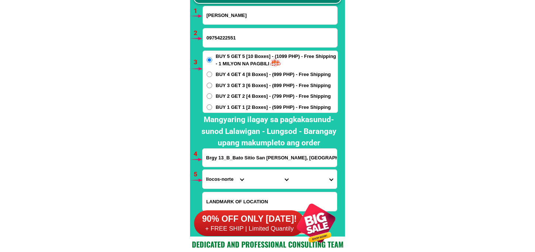
click at [238, 84] on span "BUY 3 GET 3 [6 Boxes] - (899 PHP) - Free Shipping" at bounding box center [273, 85] width 115 height 7
click at [212, 84] on input "BUY 3 GET 3 [6 Boxes] - (899 PHP) - Free Shipping" at bounding box center [210, 86] width 6 height 6
radio input "true"
click at [253, 17] on input "[PERSON_NAME]" at bounding box center [270, 15] width 134 height 18
paste input "[PERSON_NAME]"
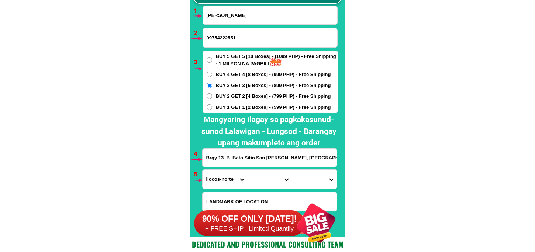
type input "[PERSON_NAME]"
click at [224, 42] on input "Input phone_number" at bounding box center [270, 37] width 134 height 19
paste input "09164554146"
type input "09164554146"
click at [256, 158] on input "Brgy 13_B_Bato Sitio San [PERSON_NAME], [GEOGRAPHIC_DATA]" at bounding box center [270, 158] width 134 height 18
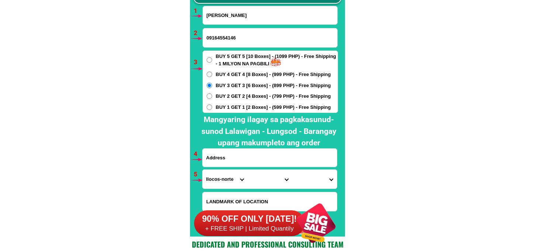
paste input "4th Block EMS Village Awang [PERSON_NAME][GEOGRAPHIC_DATA]"
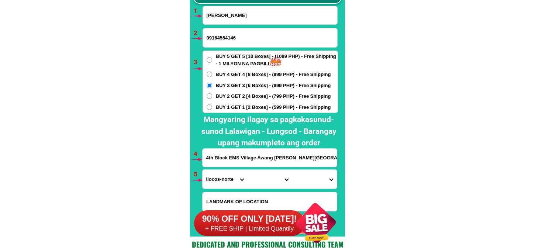
scroll to position [0, 34]
type input "4th Block EMS Village Awang [PERSON_NAME][GEOGRAPHIC_DATA]"
click at [229, 183] on select "Province [GEOGRAPHIC_DATA] [GEOGRAPHIC_DATA][PERSON_NAME][GEOGRAPHIC_DATA][GEOG…" at bounding box center [225, 179] width 45 height 19
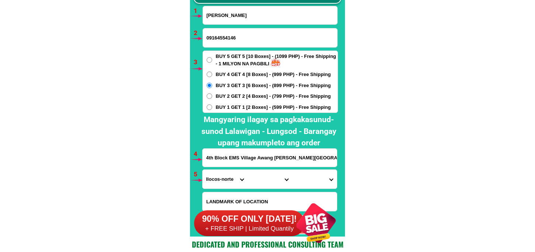
select select "63_516"
click at [203, 170] on select "Province [GEOGRAPHIC_DATA] [GEOGRAPHIC_DATA][PERSON_NAME][GEOGRAPHIC_DATA][GEOG…" at bounding box center [225, 179] width 45 height 19
drag, startPoint x: 217, startPoint y: 175, endPoint x: 219, endPoint y: 170, distance: 5.3
click at [217, 175] on select "Province [GEOGRAPHIC_DATA] [GEOGRAPHIC_DATA][PERSON_NAME][GEOGRAPHIC_DATA][GEOG…" at bounding box center [225, 179] width 45 height 19
click at [221, 188] on select "Province [GEOGRAPHIC_DATA] [GEOGRAPHIC_DATA][PERSON_NAME][GEOGRAPHIC_DATA][GEOG…" at bounding box center [225, 179] width 45 height 19
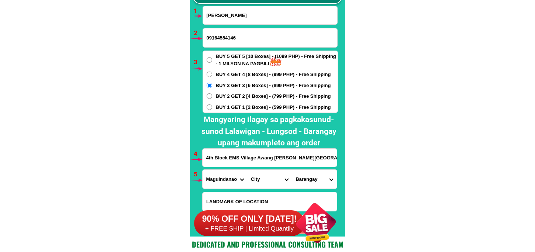
click at [203, 170] on select "Province [GEOGRAPHIC_DATA] [GEOGRAPHIC_DATA][PERSON_NAME][GEOGRAPHIC_DATA][GEOG…" at bounding box center [225, 179] width 45 height 19
drag, startPoint x: 258, startPoint y: 181, endPoint x: 258, endPoint y: 172, distance: 8.5
click at [258, 180] on select "City Ampatuan [PERSON_NAME]-[PERSON_NAME]-anggal-midtimbang Datu-blah-t.-sinsua…" at bounding box center [269, 179] width 45 height 19
drag, startPoint x: 263, startPoint y: 181, endPoint x: 265, endPoint y: 173, distance: 8.2
click at [263, 181] on select "City Ampatuan [PERSON_NAME]-[PERSON_NAME]-anggal-midtimbang Datu-blah-t.-sinsua…" at bounding box center [269, 179] width 45 height 19
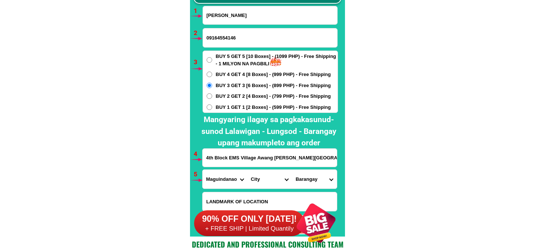
select select "63_5165356"
click at [247, 170] on select "City Ampatuan [PERSON_NAME]-[PERSON_NAME]-anggal-midtimbang Datu-blah-t.-sinsua…" at bounding box center [269, 179] width 45 height 19
click at [315, 180] on select "Barangay Ambolodto Awang Badak Bagoenged Baka [PERSON_NAME] Bongued [PERSON_NAM…" at bounding box center [314, 179] width 45 height 19
select select "63_51653564665"
click at [292, 170] on select "Barangay Ambolodto Awang Badak Bagoenged Baka [PERSON_NAME] Bongued [PERSON_NAM…" at bounding box center [314, 179] width 45 height 19
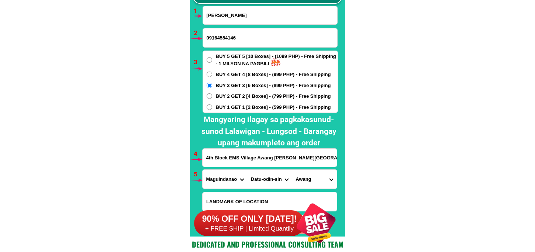
scroll to position [5549, 0]
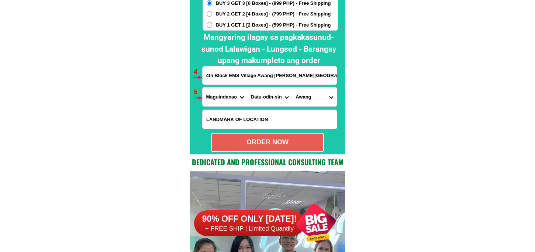
click at [277, 144] on div "ORDER NOW" at bounding box center [267, 142] width 111 height 10
radio input "true"
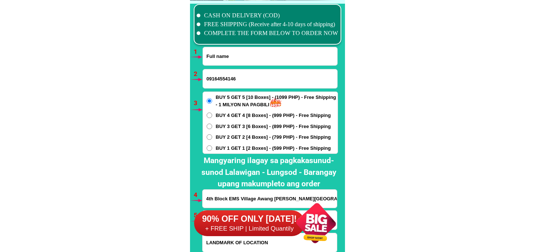
click at [243, 60] on input "Input full_name" at bounding box center [270, 56] width 134 height 18
paste input "[PERSON_NAME]"
type input "[PERSON_NAME]"
click at [248, 80] on input "Input phone_number" at bounding box center [270, 78] width 134 height 19
paste input "09061077548"
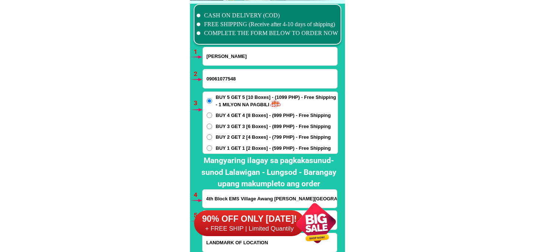
type input "09061077548"
click at [230, 145] on span "BUY 1 GET 1 [2 Boxes] - (599 PHP) - Free Shipping" at bounding box center [273, 148] width 115 height 7
click at [212, 145] on input "BUY 1 GET 1 [2 Boxes] - (599 PHP) - Free Shipping" at bounding box center [210, 148] width 6 height 6
radio input "true"
